Goal: Browse casually: Explore the website without a specific task or goal

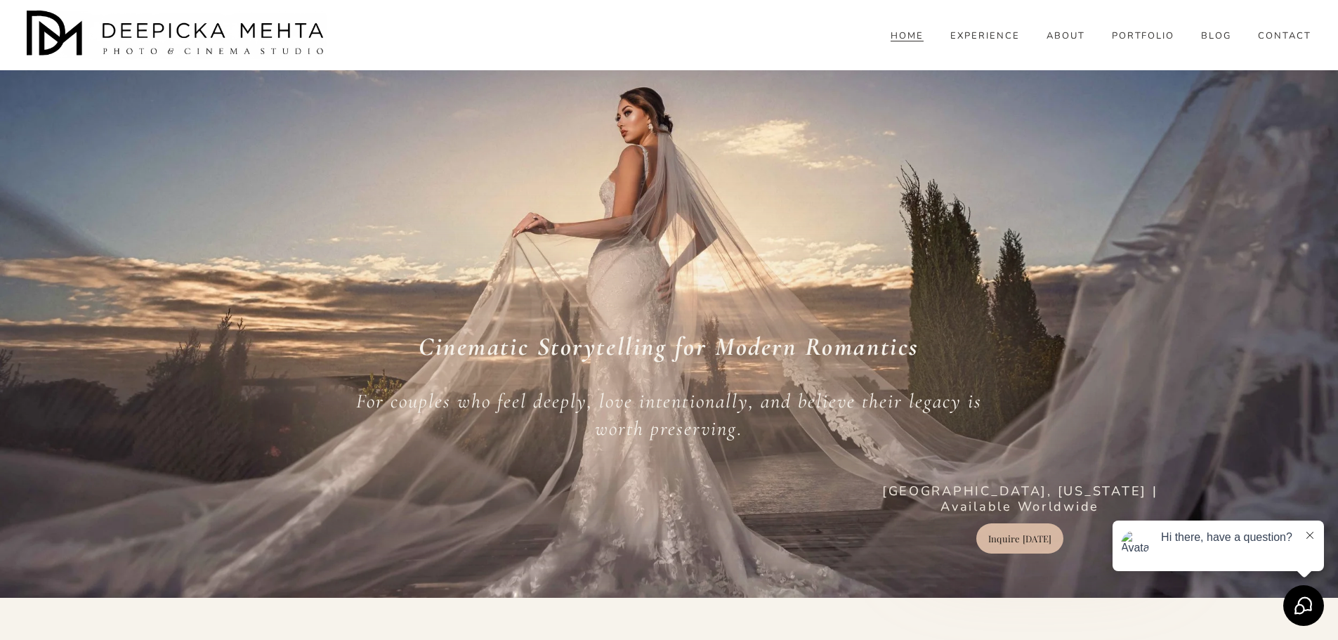
click at [1161, 42] on link "PORTFOLIO" at bounding box center [1143, 35] width 63 height 13
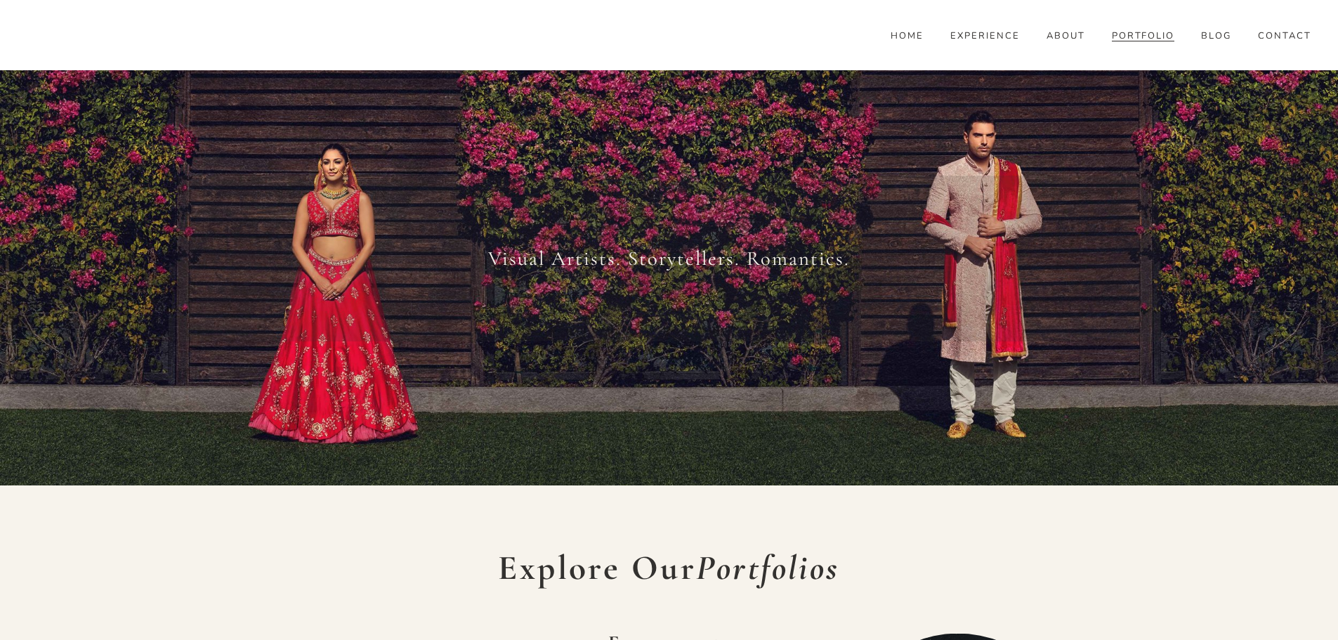
scroll to position [281, 0]
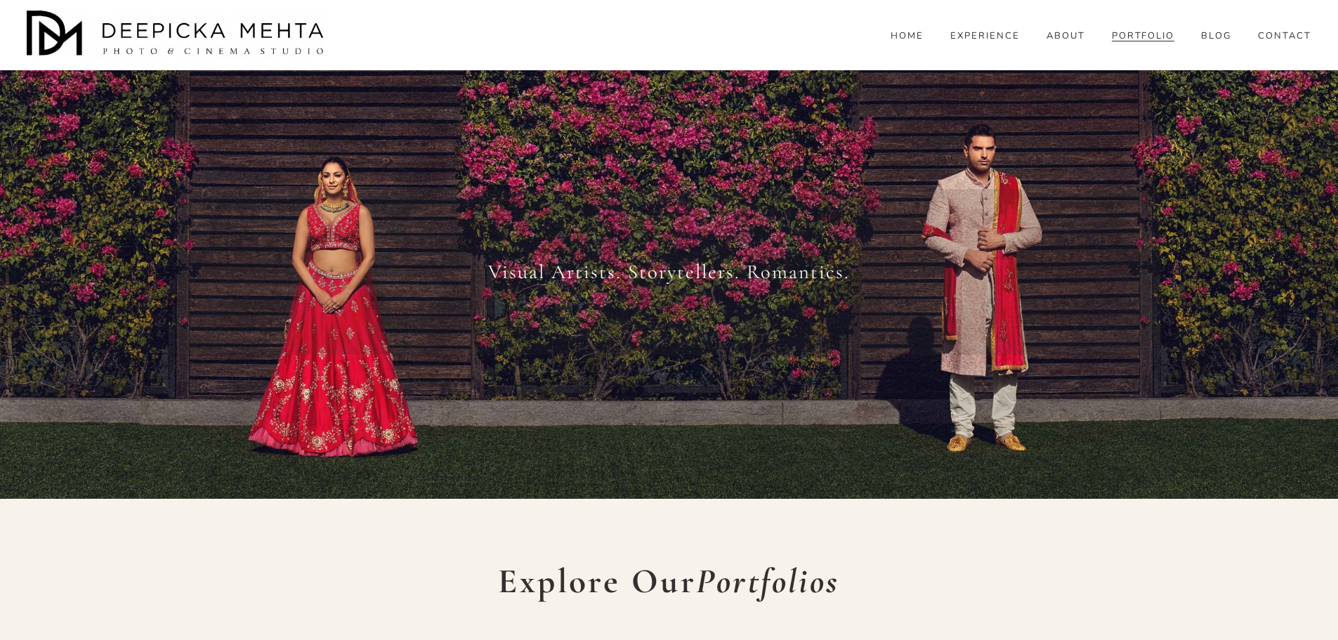
click at [0, 0] on span "WEDDINGS" at bounding box center [0, 0] width 0 height 0
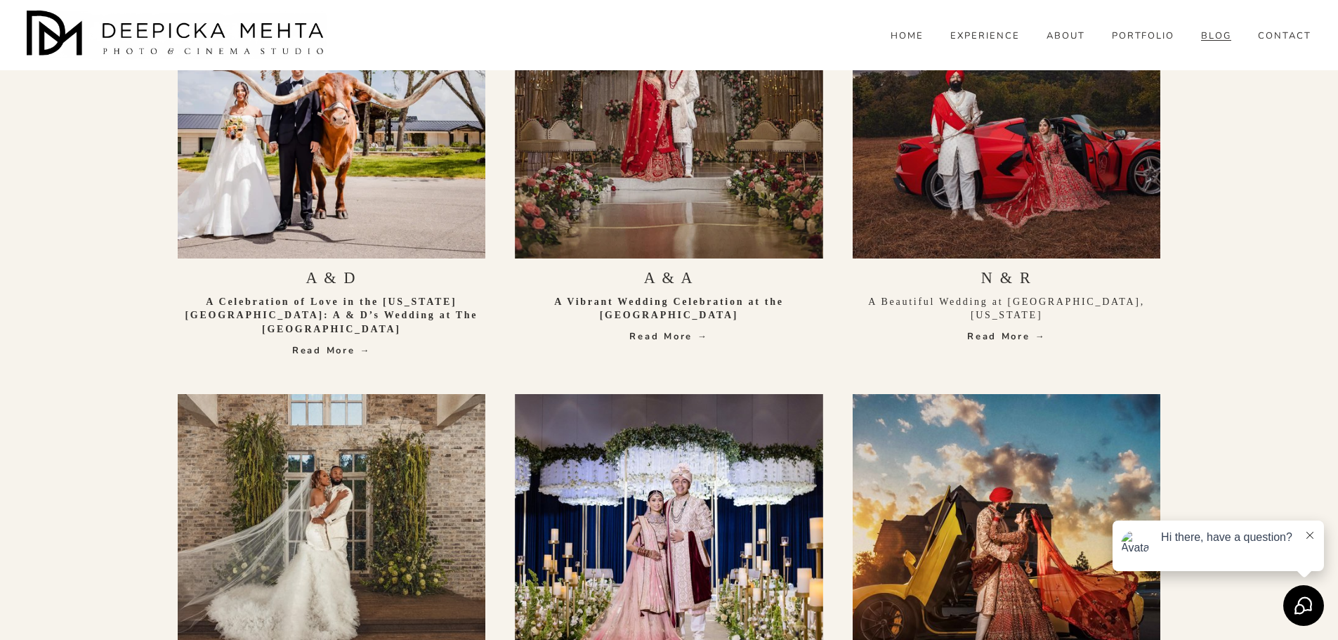
scroll to position [702, 0]
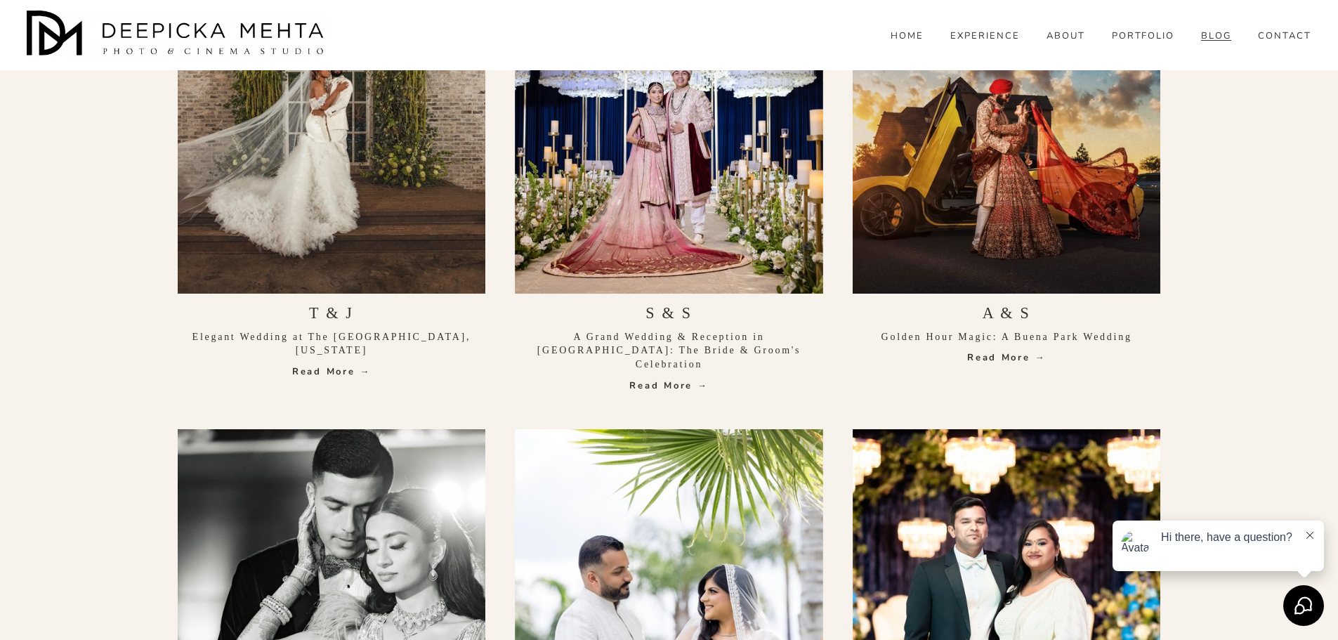
scroll to position [913, 0]
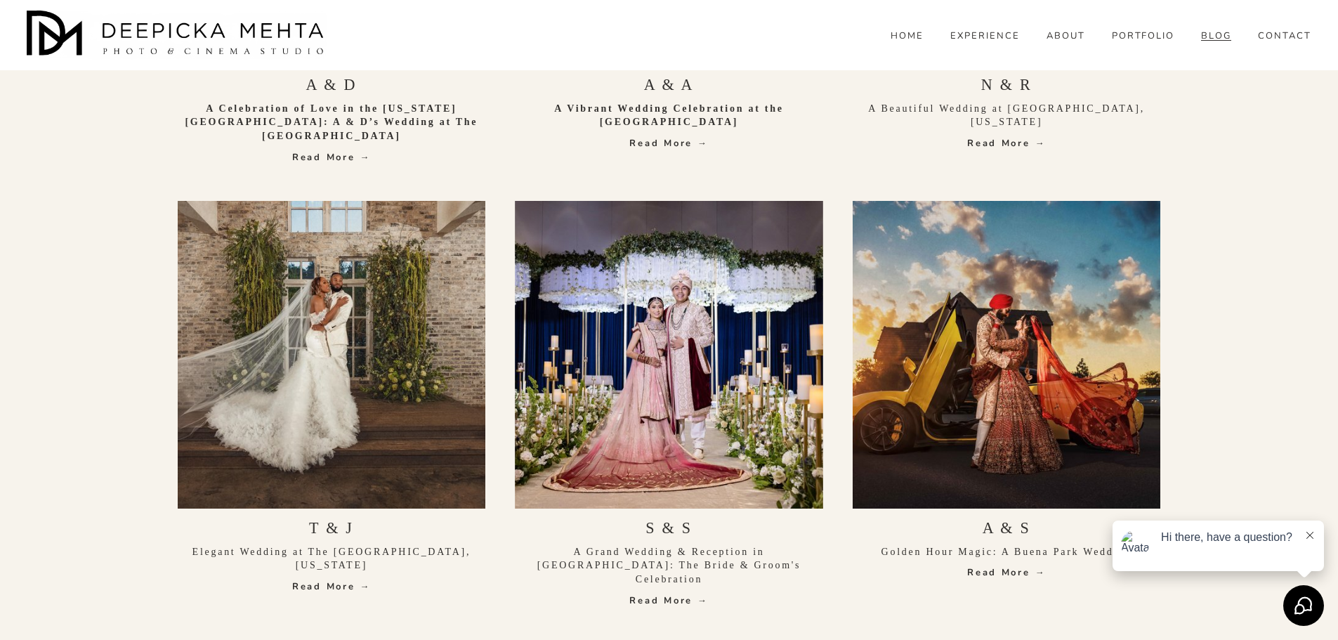
click at [319, 296] on div at bounding box center [332, 355] width 308 height 308
click at [347, 595] on div "T & J Elegant Wedding at The [GEOGRAPHIC_DATA], [US_STATE] Read More →" at bounding box center [332, 401] width 308 height 400
click at [346, 584] on link "Read More →" at bounding box center [332, 586] width 308 height 14
